Goal: Transaction & Acquisition: Subscribe to service/newsletter

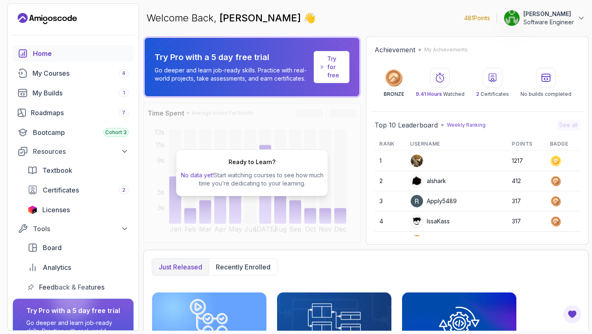
click at [336, 62] on p "Try for free" at bounding box center [334, 67] width 15 height 25
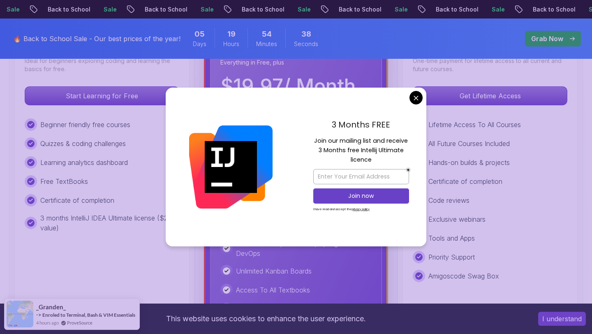
scroll to position [210, 0]
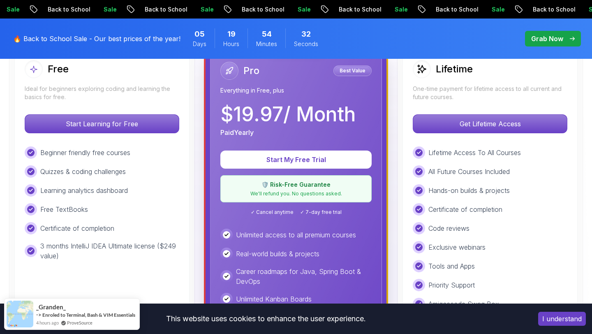
scroll to position [252, 0]
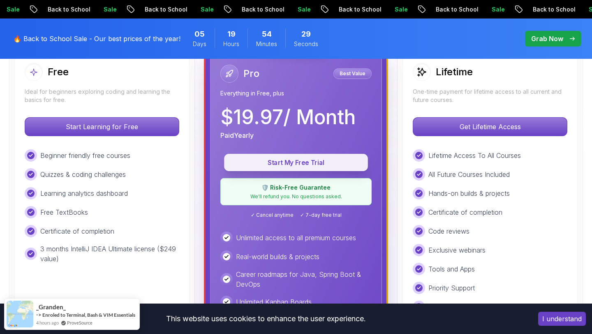
click at [339, 165] on p "Start My Free Trial" at bounding box center [295, 162] width 125 height 9
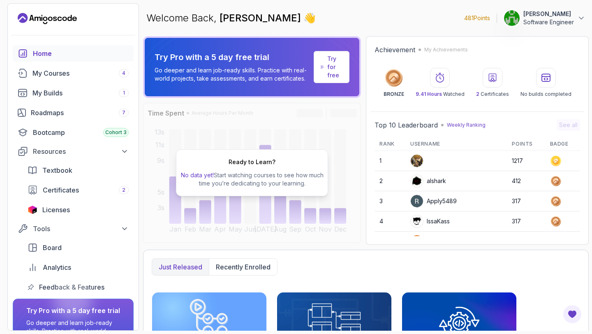
click at [343, 69] on link "Try for free" at bounding box center [331, 67] width 36 height 32
click at [331, 64] on p "Try for free" at bounding box center [334, 67] width 15 height 25
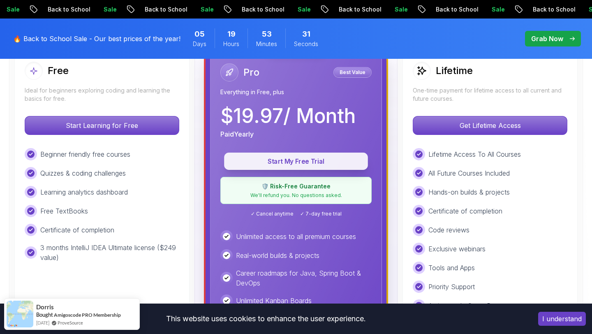
scroll to position [207, 0]
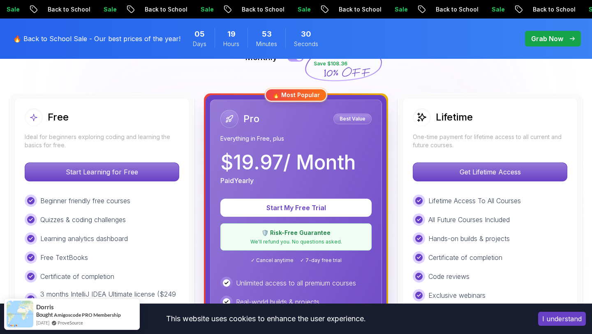
click at [449, 132] on div "Lifetime One-time payment for lifetime access to all current and future courses." at bounding box center [490, 128] width 154 height 41
click at [449, 139] on p "One-time payment for lifetime access to all current and future courses." at bounding box center [490, 141] width 154 height 16
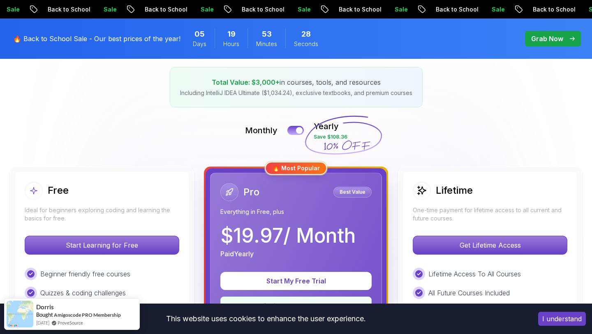
scroll to position [127, 0]
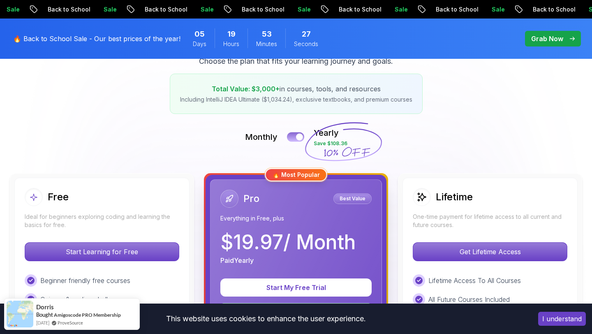
click at [292, 135] on button at bounding box center [295, 136] width 17 height 9
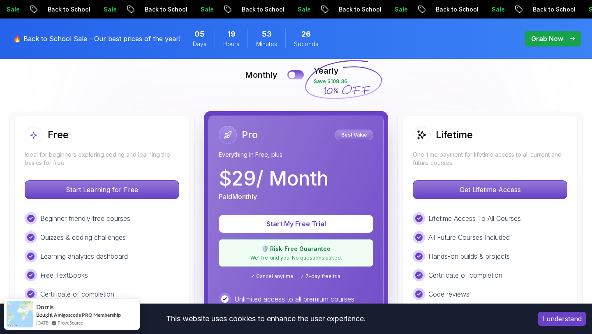
scroll to position [230, 0]
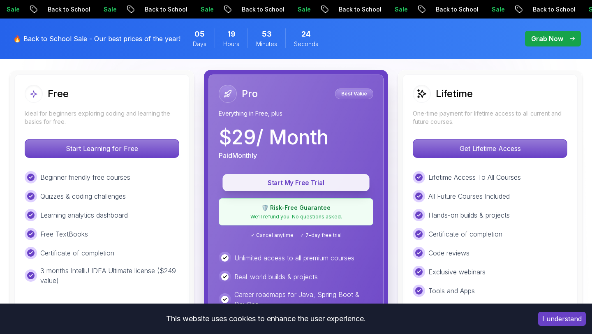
click at [303, 181] on p "Start My Free Trial" at bounding box center [296, 182] width 128 height 9
